Goal: Task Accomplishment & Management: Use online tool/utility

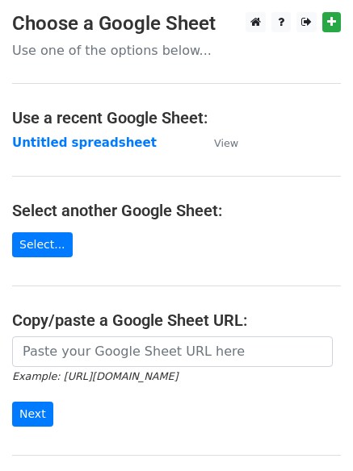
click at [57, 144] on strong "Untitled spreadsheet" at bounding box center [84, 143] width 144 height 15
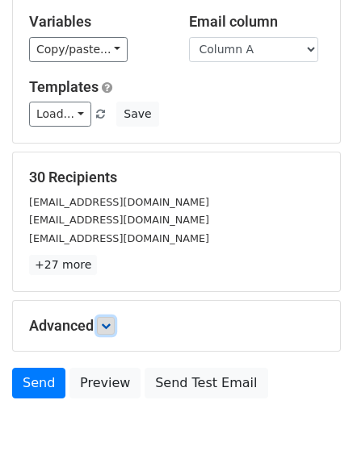
click at [115, 330] on link at bounding box center [106, 326] width 18 height 18
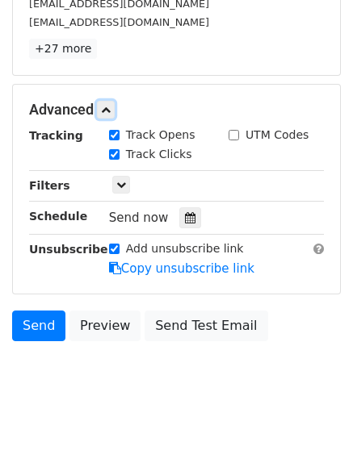
scroll to position [309, 0]
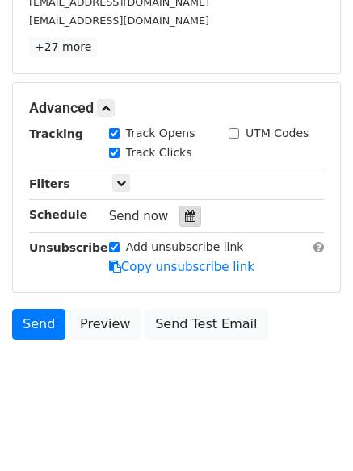
click at [185, 219] on icon at bounding box center [190, 216] width 10 height 11
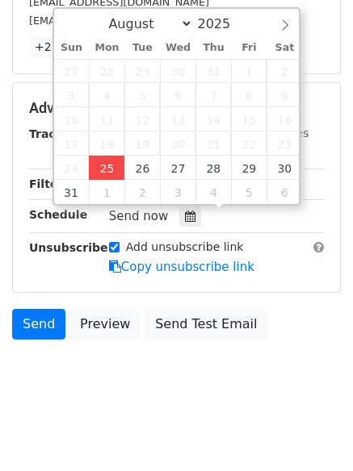
type input "2025-08-25 12:00"
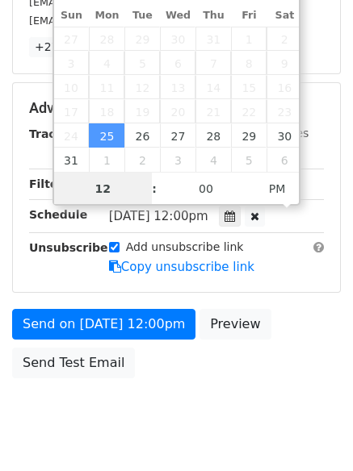
scroll to position [1, 0]
type input "4"
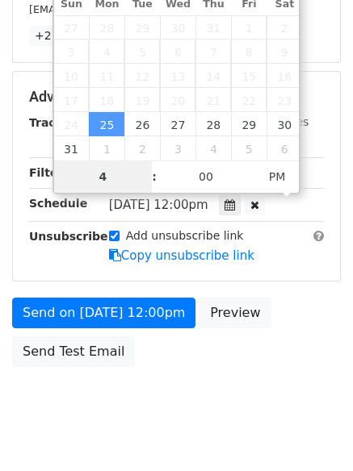
scroll to position [353, 0]
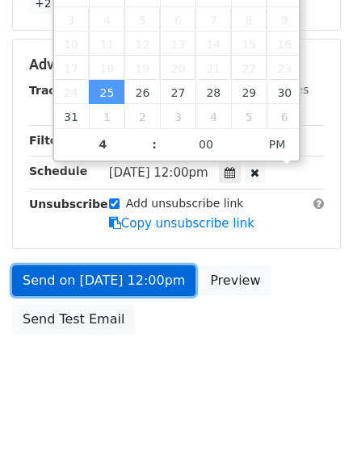
type input "2025-08-25 16:00"
click at [94, 274] on link "Send on Aug 25 at 12:00pm" at bounding box center [103, 280] width 183 height 31
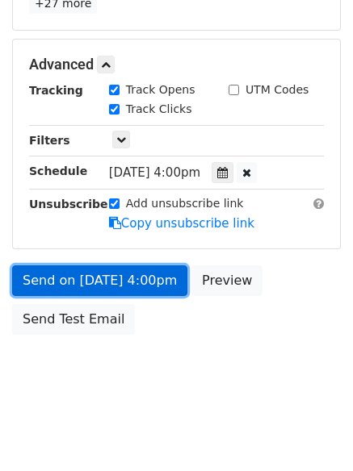
click at [94, 274] on link "Send on Aug 25 at 4:00pm" at bounding box center [99, 280] width 175 height 31
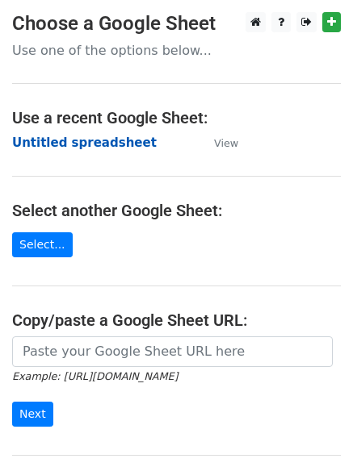
click at [73, 146] on strong "Untitled spreadsheet" at bounding box center [84, 143] width 144 height 15
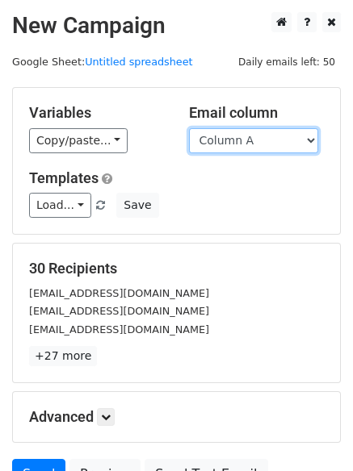
click at [228, 145] on select "Column A Column B Column C" at bounding box center [253, 140] width 129 height 25
select select "Column B"
click at [189, 128] on select "Column A Column B Column C" at bounding box center [253, 140] width 129 height 25
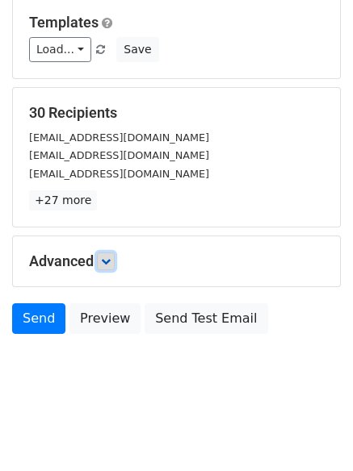
click at [115, 268] on link at bounding box center [106, 262] width 18 height 18
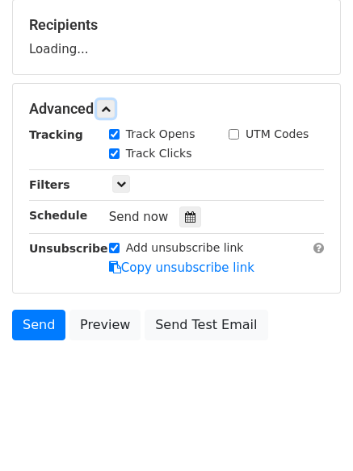
scroll to position [244, 0]
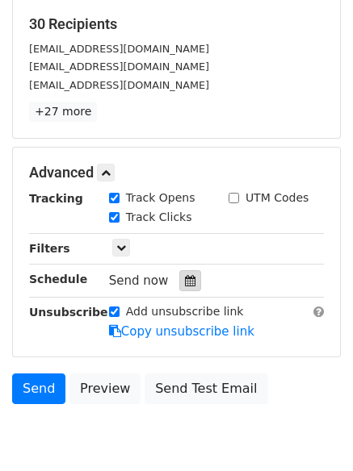
click at [185, 281] on icon at bounding box center [190, 280] width 10 height 11
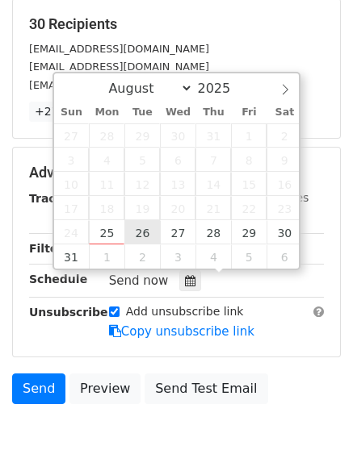
type input "2025-08-26 12:00"
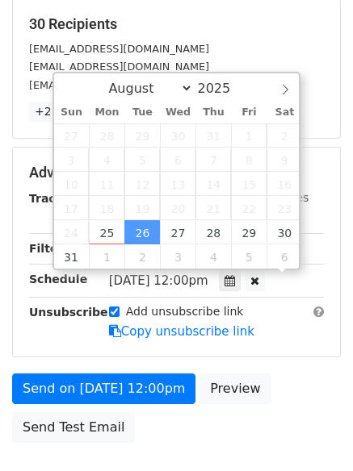
scroll to position [1, 0]
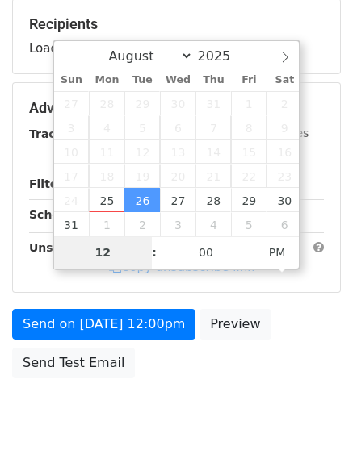
type input "5"
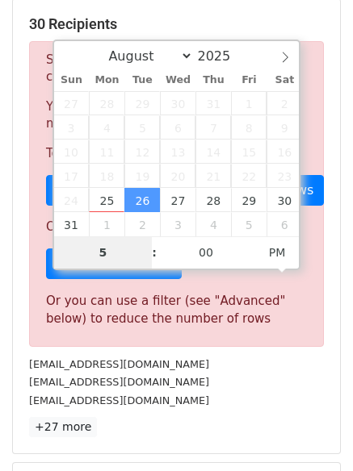
scroll to position [668, 0]
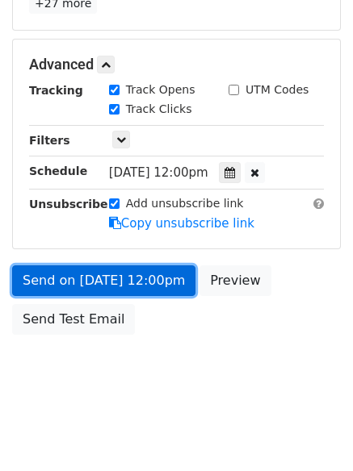
type input "2025-08-26 17:00"
click at [105, 279] on link "Send on Aug 26 at 12:00pm" at bounding box center [103, 280] width 183 height 31
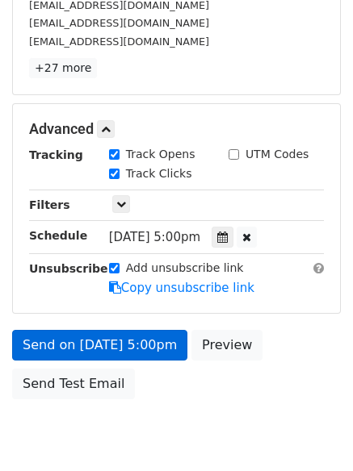
scroll to position [353, 0]
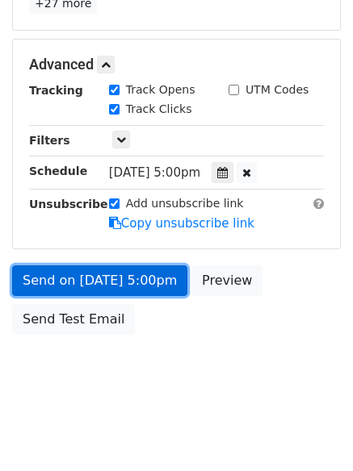
click at [103, 280] on link "Send on Aug 26 at 5:00pm" at bounding box center [99, 280] width 175 height 31
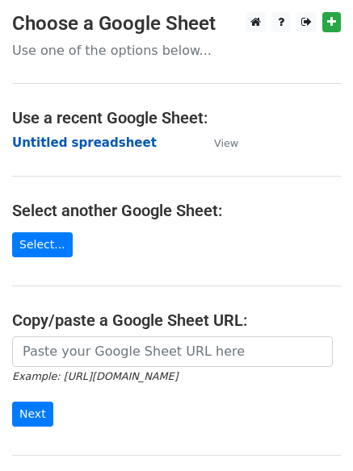
click at [55, 145] on strong "Untitled spreadsheet" at bounding box center [84, 143] width 144 height 15
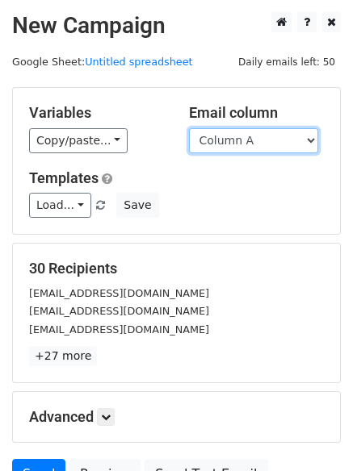
click at [258, 142] on select "Column A Column B Column C" at bounding box center [253, 140] width 129 height 25
select select "Column C"
click at [189, 128] on select "Column A Column B Column C" at bounding box center [253, 140] width 129 height 25
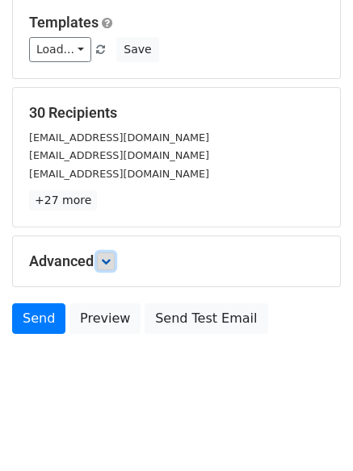
click at [111, 259] on icon at bounding box center [106, 262] width 10 height 10
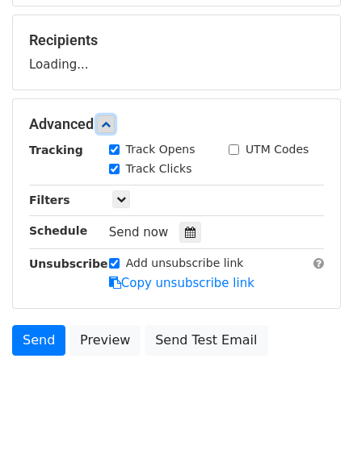
scroll to position [230, 0]
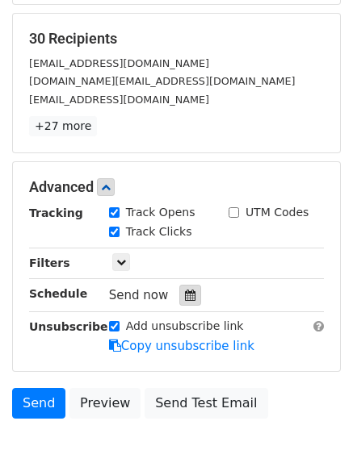
click at [185, 298] on icon at bounding box center [190, 295] width 10 height 11
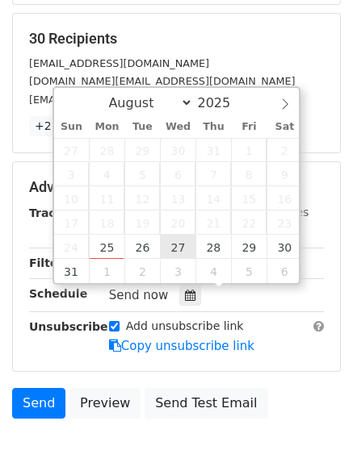
type input "2025-08-27 12:00"
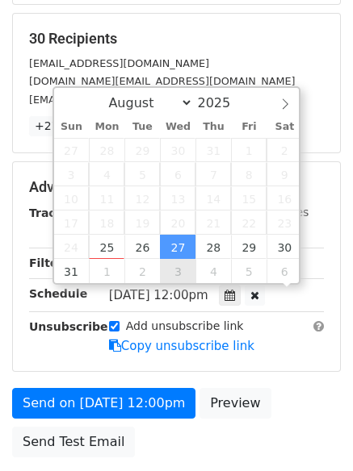
scroll to position [1, 0]
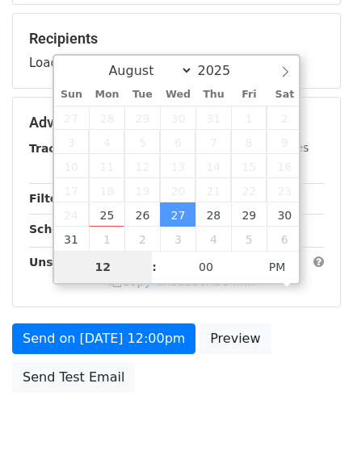
type input "6"
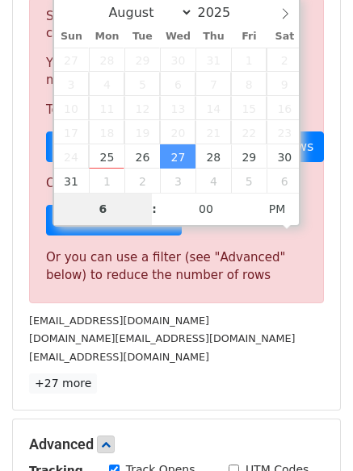
scroll to position [668, 0]
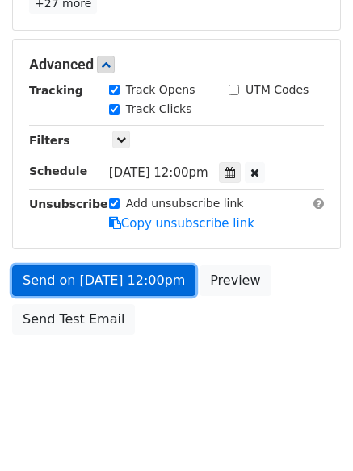
type input "2025-08-27 18:00"
click at [95, 280] on link "Send on Aug 27 at 12:00pm" at bounding box center [103, 280] width 183 height 31
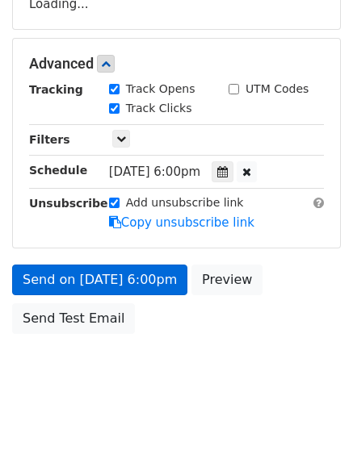
scroll to position [288, 0]
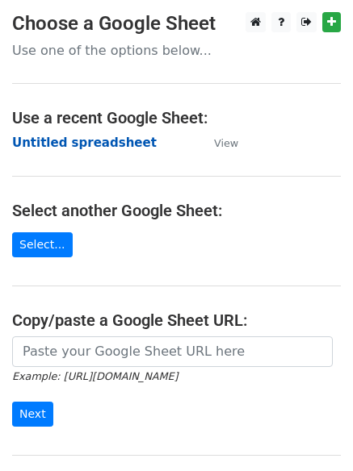
click at [26, 137] on strong "Untitled spreadsheet" at bounding box center [84, 143] width 144 height 15
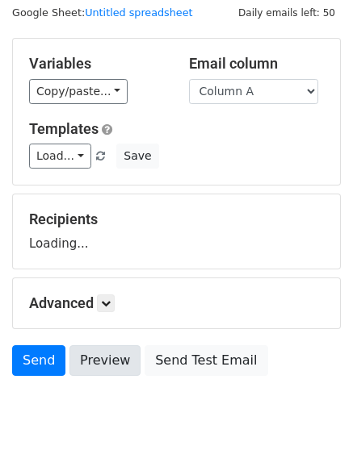
scroll to position [91, 0]
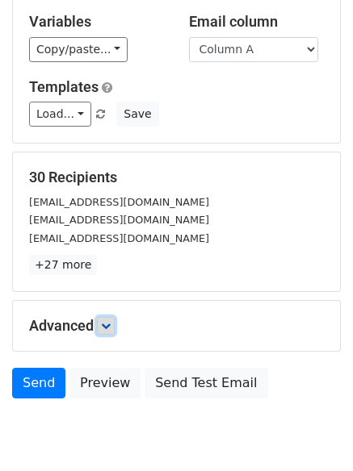
drag, startPoint x: 106, startPoint y: 323, endPoint x: 133, endPoint y: 334, distance: 28.9
click at [107, 323] on icon at bounding box center [106, 326] width 10 height 10
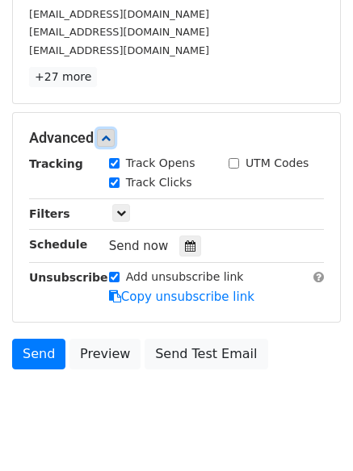
scroll to position [282, 0]
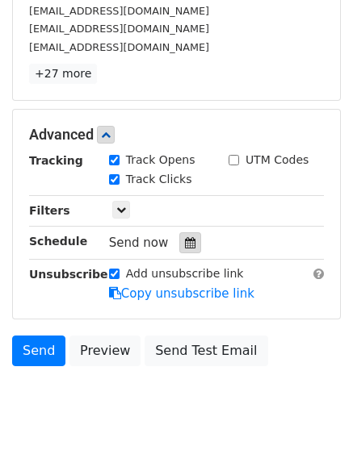
click at [185, 248] on icon at bounding box center [190, 242] width 10 height 11
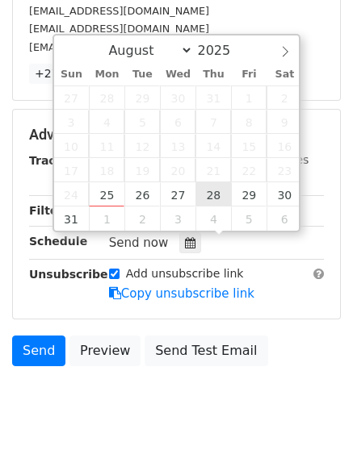
type input "2025-08-28 12:00"
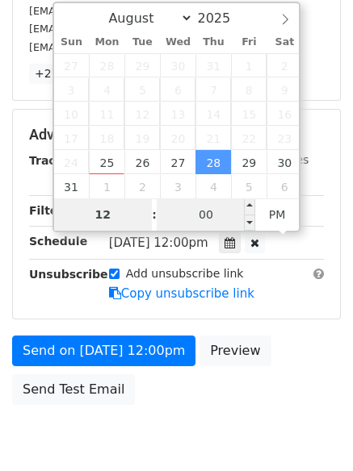
type input "7"
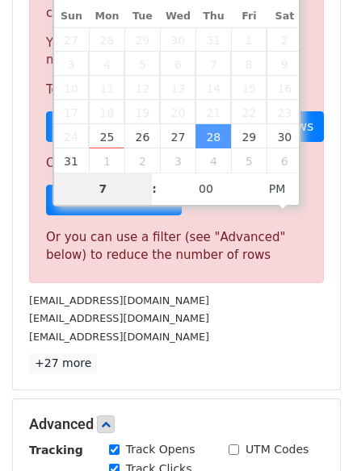
scroll to position [668, 0]
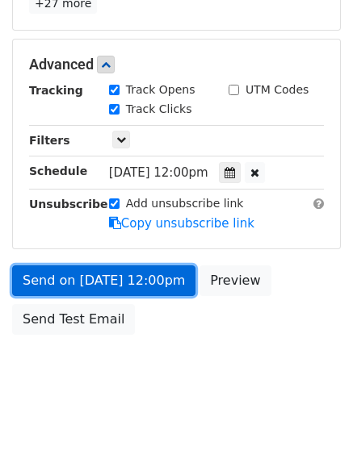
type input "2025-08-28 19:00"
click at [119, 275] on link "Send on Aug 28 at 12:00pm" at bounding box center [103, 280] width 183 height 31
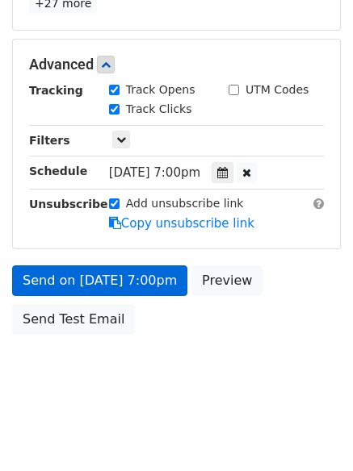
scroll to position [288, 0]
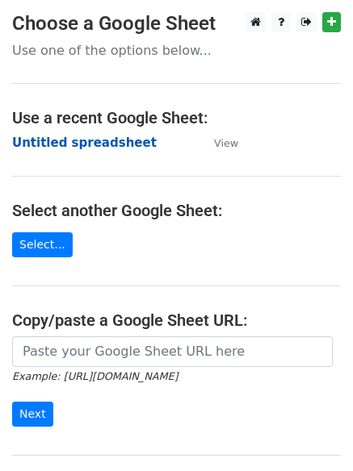
click at [48, 144] on strong "Untitled spreadsheet" at bounding box center [84, 143] width 144 height 15
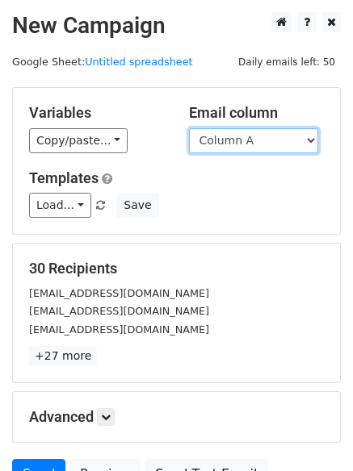
drag, startPoint x: 0, startPoint y: 0, endPoint x: 269, endPoint y: 148, distance: 306.6
click at [274, 147] on select "Column A Column B Column C" at bounding box center [253, 140] width 129 height 25
select select "Column B"
click at [189, 128] on select "Column A Column B Column C" at bounding box center [253, 140] width 129 height 25
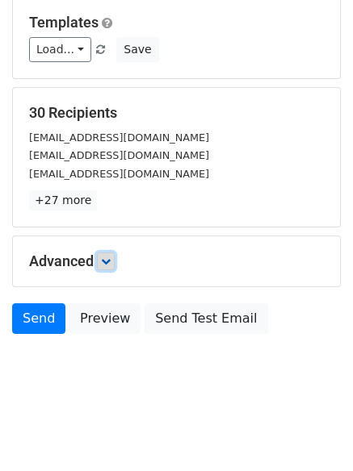
click at [109, 261] on icon at bounding box center [106, 262] width 10 height 10
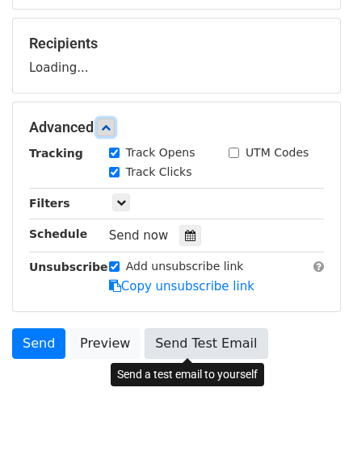
scroll to position [226, 0]
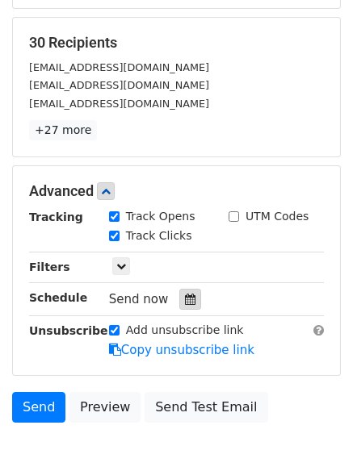
click at [180, 290] on div at bounding box center [190, 299] width 22 height 21
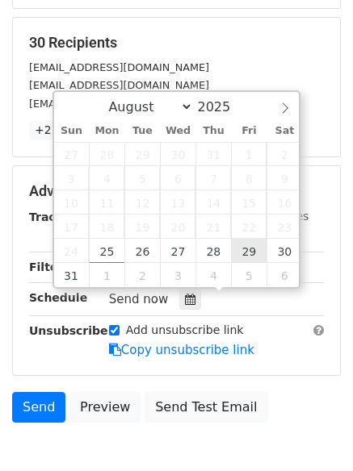
type input "2025-08-29 12:00"
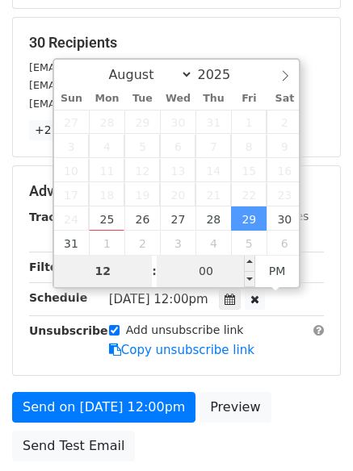
type input "8"
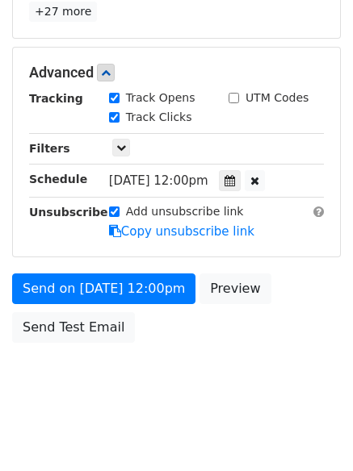
scroll to position [668, 0]
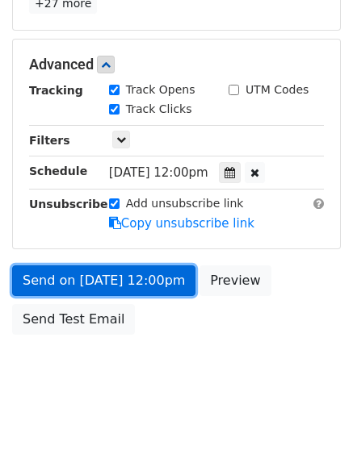
type input "2025-08-29 20:00"
click at [114, 277] on link "Send on Aug 29 at 12:00pm" at bounding box center [103, 280] width 183 height 31
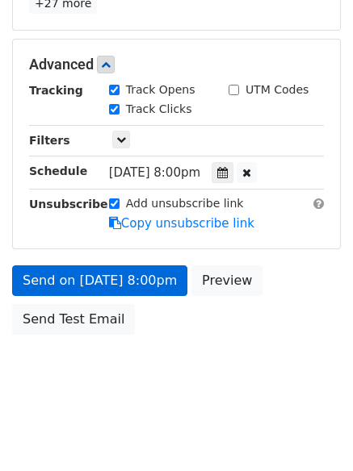
scroll to position [288, 0]
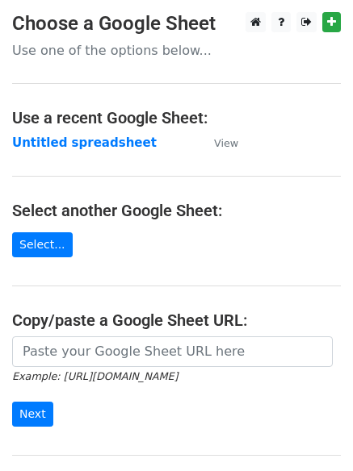
click at [56, 134] on td "Untitled spreadsheet" at bounding box center [105, 143] width 186 height 19
click at [58, 141] on strong "Untitled spreadsheet" at bounding box center [84, 143] width 144 height 15
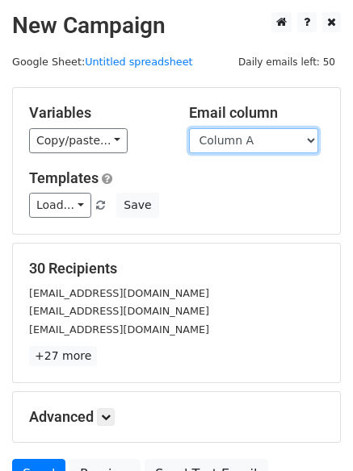
click at [236, 151] on select "Column A Column B Column C" at bounding box center [253, 140] width 129 height 25
select select "Column C"
click at [189, 128] on select "Column A Column B Column C" at bounding box center [253, 140] width 129 height 25
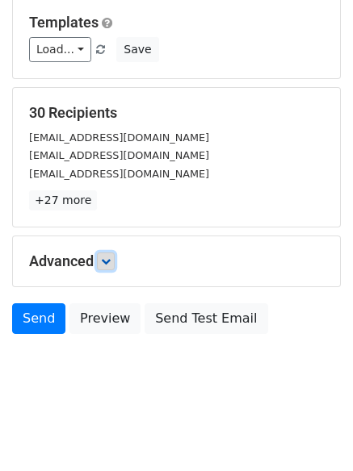
drag, startPoint x: 108, startPoint y: 259, endPoint x: 156, endPoint y: 315, distance: 73.9
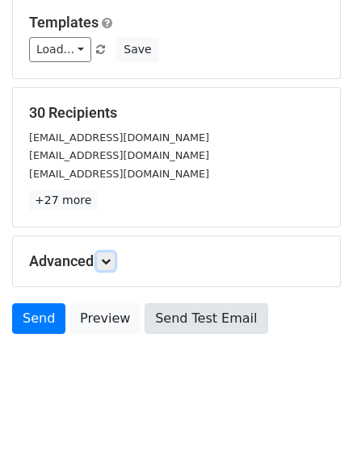
click at [108, 261] on icon at bounding box center [106, 262] width 10 height 10
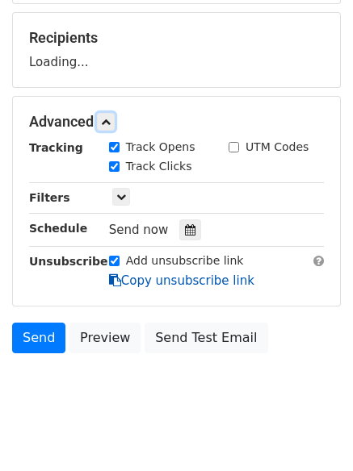
scroll to position [236, 0]
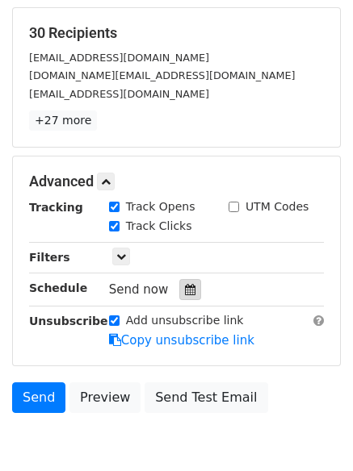
click at [182, 282] on div at bounding box center [190, 289] width 22 height 21
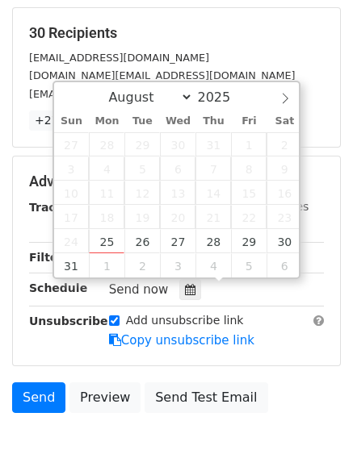
type input "[DATE] 12:00"
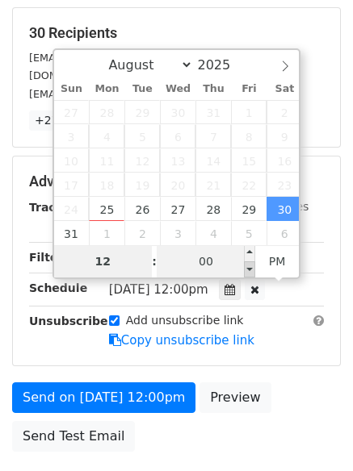
type input "9"
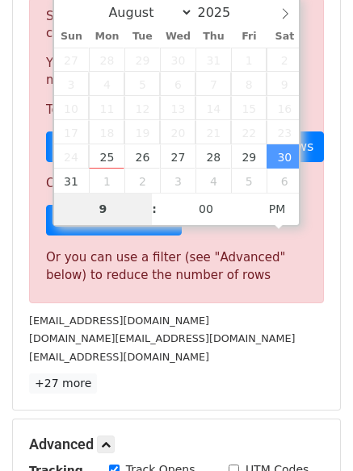
scroll to position [668, 0]
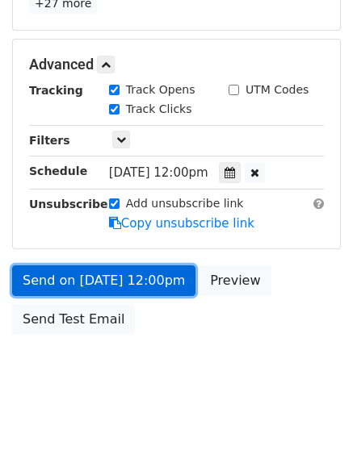
type input "[DATE] 21:00"
click at [106, 282] on link "Send on [DATE] 12:00pm" at bounding box center [103, 280] width 183 height 31
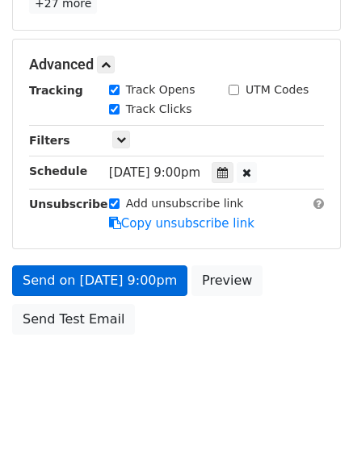
scroll to position [288, 0]
